Goal: Transaction & Acquisition: Purchase product/service

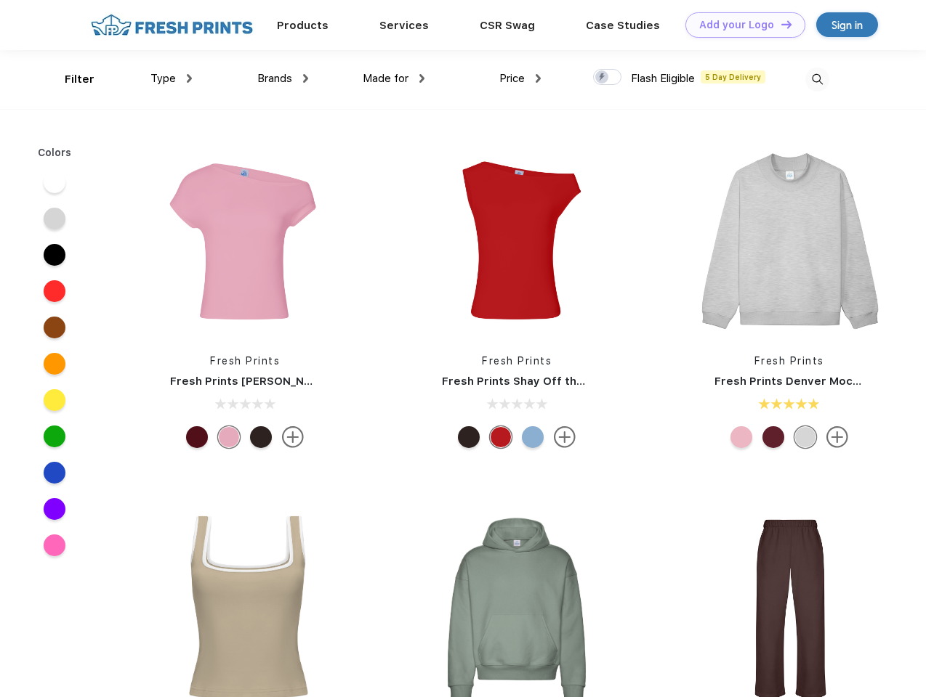
scroll to position [1, 0]
click at [740, 25] on link "Add your Logo Design Tool" at bounding box center [745, 24] width 120 height 25
click at [0, 0] on div "Design Tool" at bounding box center [0, 0] width 0 height 0
click at [780, 24] on link "Add your Logo Design Tool" at bounding box center [745, 24] width 120 height 25
click at [70, 79] on div "Filter" at bounding box center [80, 79] width 30 height 17
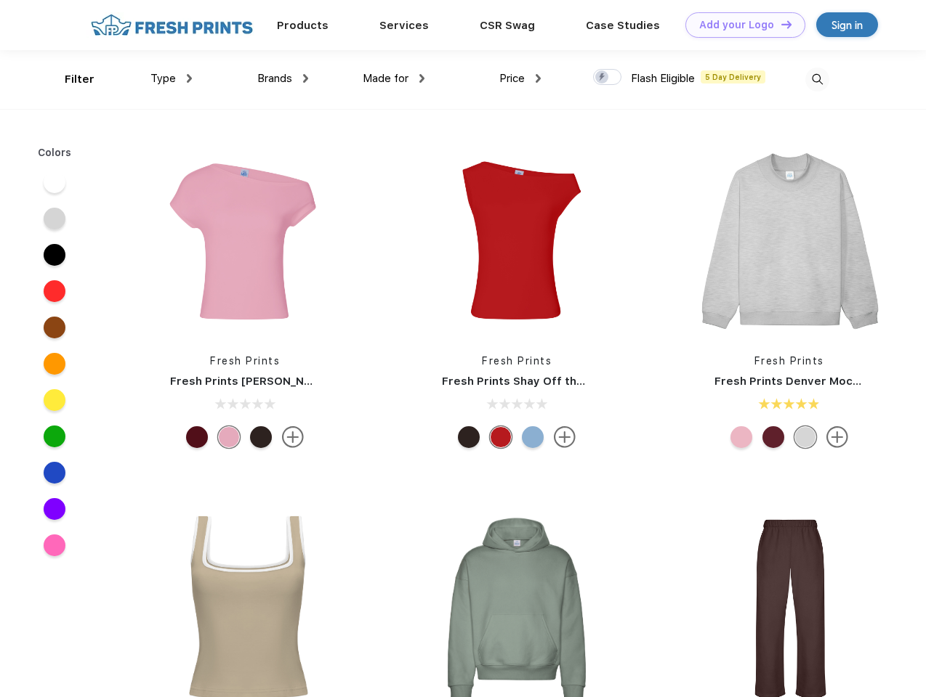
click at [171, 78] on span "Type" at bounding box center [162, 78] width 25 height 13
click at [283, 78] on span "Brands" at bounding box center [274, 78] width 35 height 13
click at [394, 78] on span "Made for" at bounding box center [386, 78] width 46 height 13
click at [520, 78] on span "Price" at bounding box center [511, 78] width 25 height 13
click at [607, 78] on div at bounding box center [607, 77] width 28 height 16
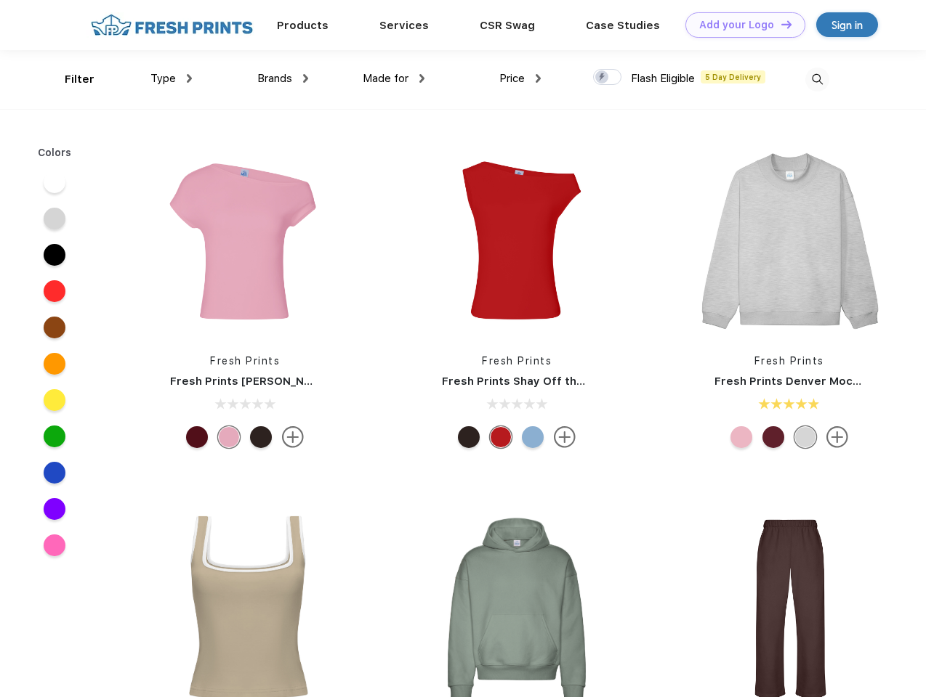
click at [602, 78] on input "checkbox" at bounding box center [597, 72] width 9 height 9
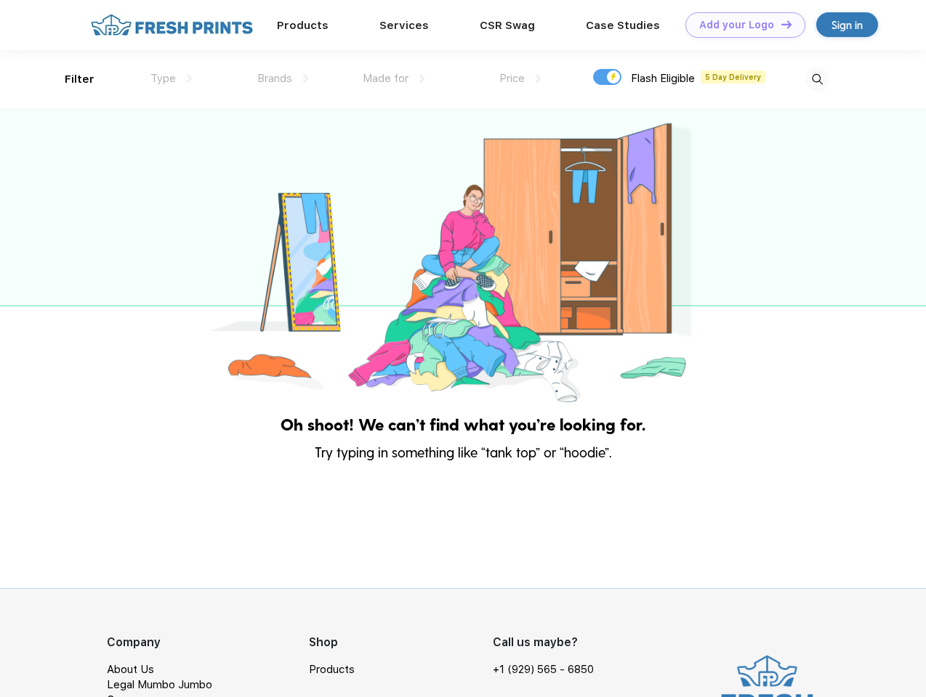
click at [817, 79] on img at bounding box center [817, 80] width 24 height 24
